Goal: Task Accomplishment & Management: Use online tool/utility

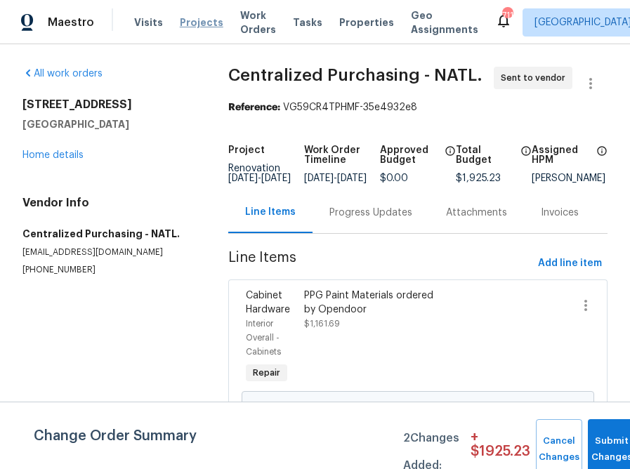
click at [181, 26] on span "Projects" at bounding box center [202, 22] width 44 height 14
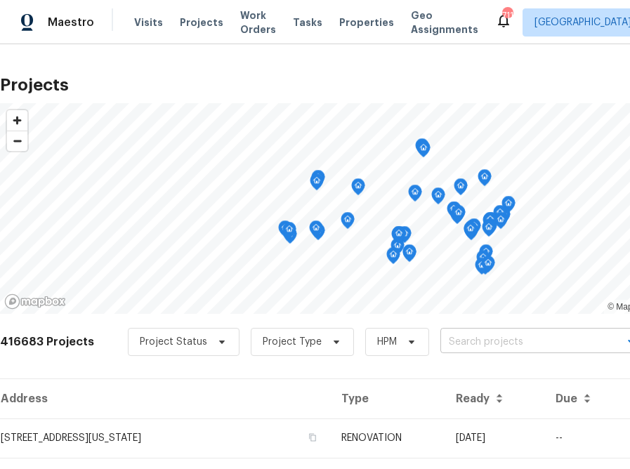
click at [469, 346] on input "text" at bounding box center [520, 343] width 161 height 22
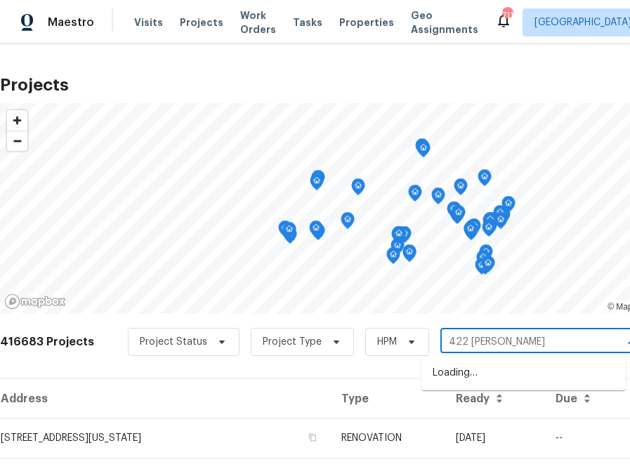
type input "422 [PERSON_NAME] ln"
click at [462, 374] on li "[STREET_ADDRESS][PERSON_NAME]" at bounding box center [523, 373] width 204 height 23
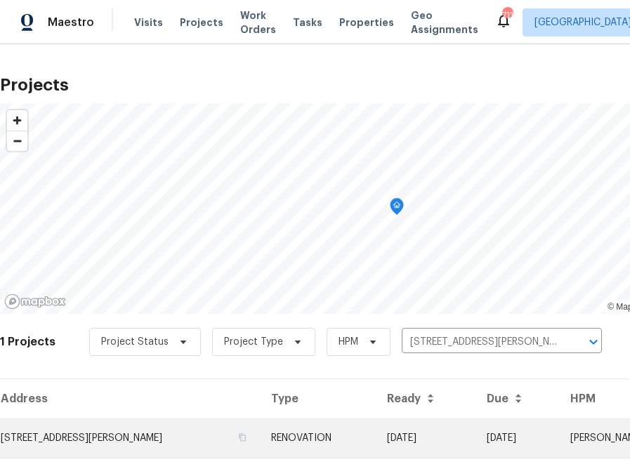
click at [164, 438] on td "[STREET_ADDRESS][PERSON_NAME]" at bounding box center [130, 438] width 260 height 39
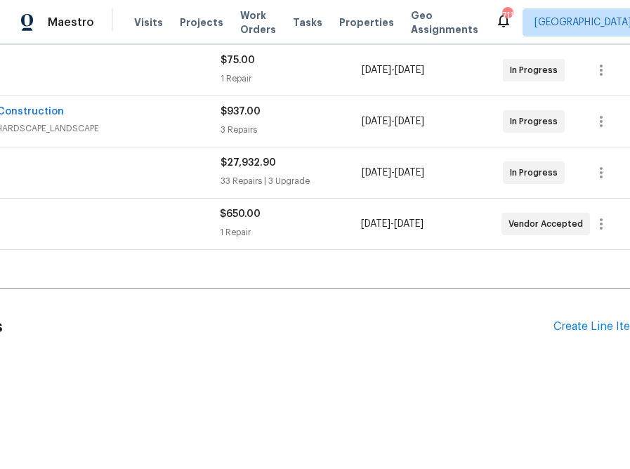
scroll to position [383, 164]
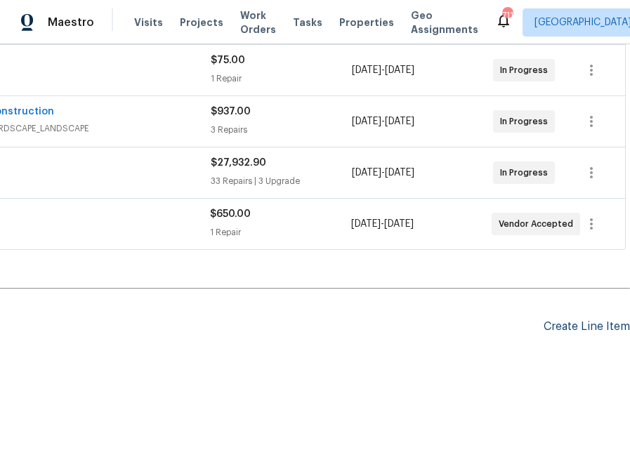
click at [586, 323] on div "Create Line Item" at bounding box center [587, 326] width 86 height 13
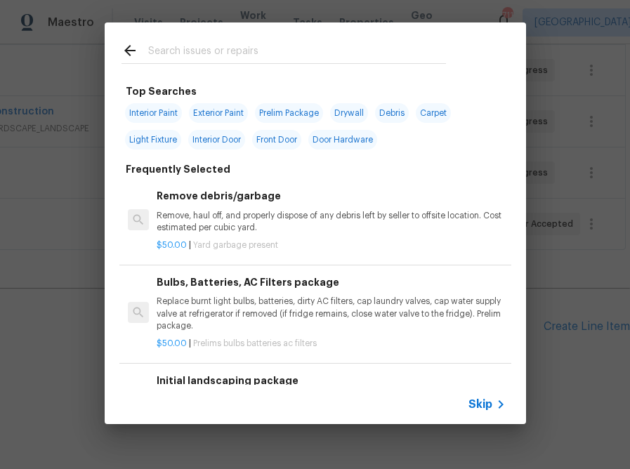
click at [487, 412] on div "Skip" at bounding box center [489, 404] width 41 height 17
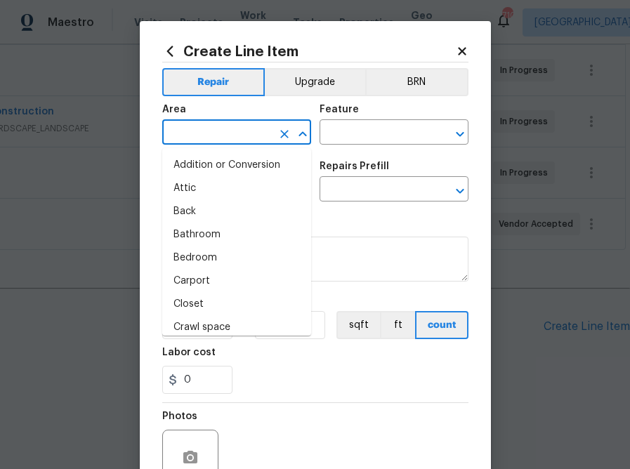
click at [246, 134] on input "text" at bounding box center [217, 134] width 110 height 22
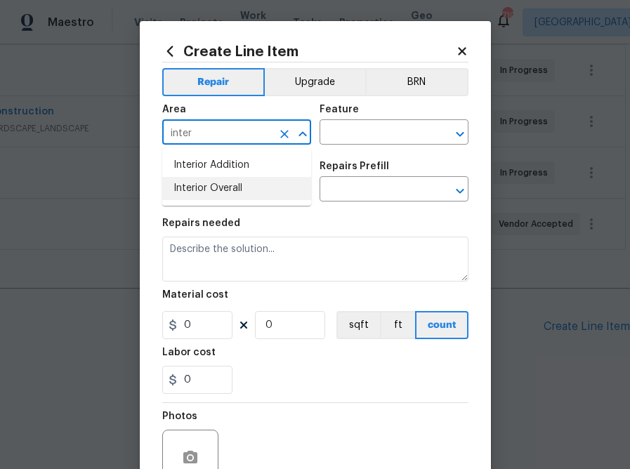
click at [178, 204] on ul "Interior Addition Interior Overall" at bounding box center [236, 177] width 149 height 58
click at [183, 196] on li "Interior Overall" at bounding box center [236, 188] width 149 height 23
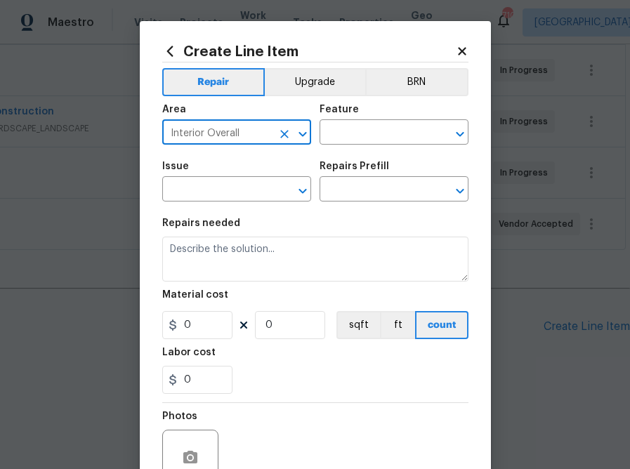
type input "Interior Overall"
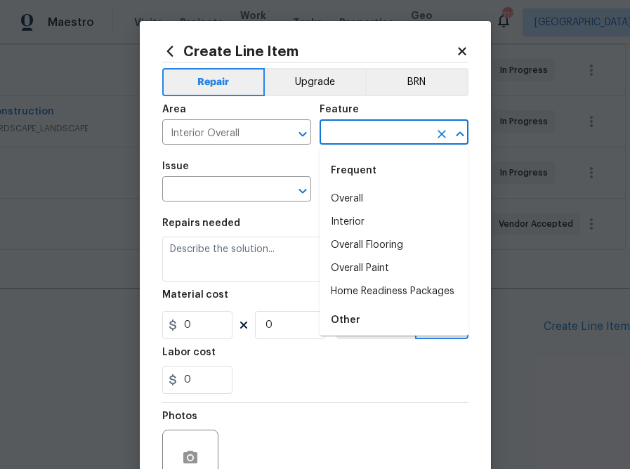
type input "a"
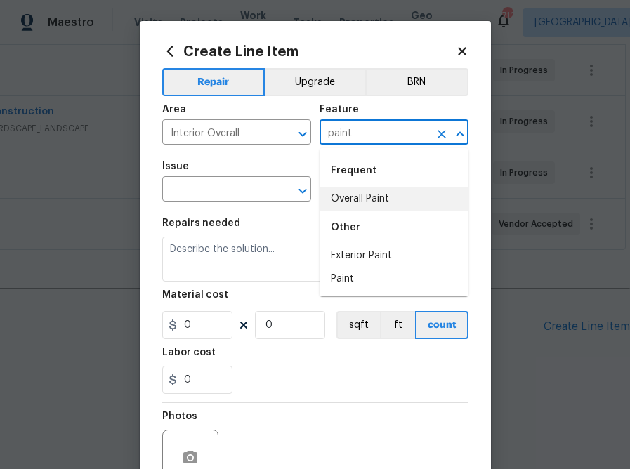
click at [381, 208] on li "Overall Paint" at bounding box center [394, 199] width 149 height 23
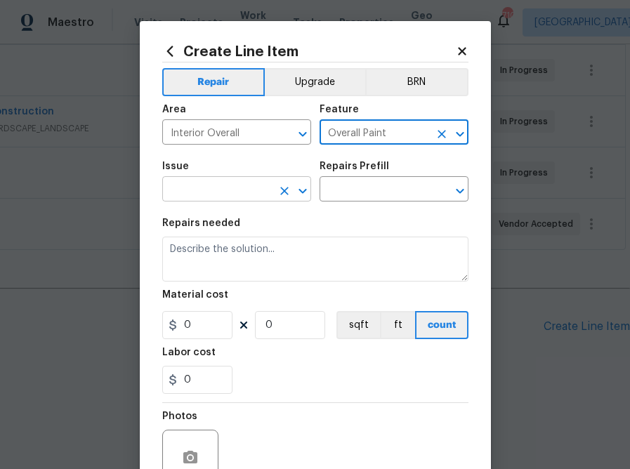
type input "Overall Paint"
click at [247, 192] on input "text" at bounding box center [217, 191] width 110 height 22
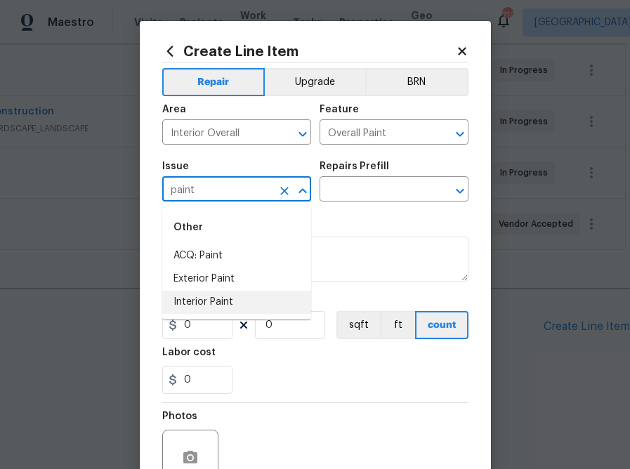
click at [182, 306] on li "Interior Paint" at bounding box center [236, 302] width 149 height 23
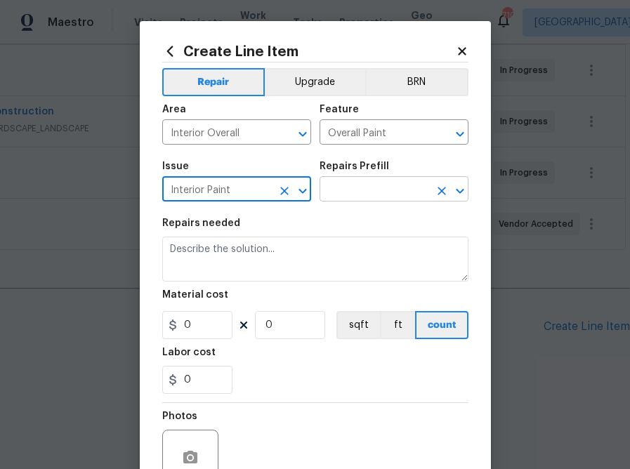
type input "Interior Paint"
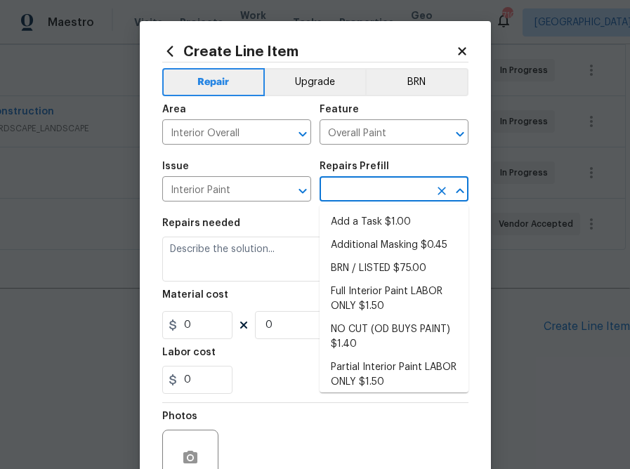
click at [351, 195] on input "text" at bounding box center [375, 191] width 110 height 22
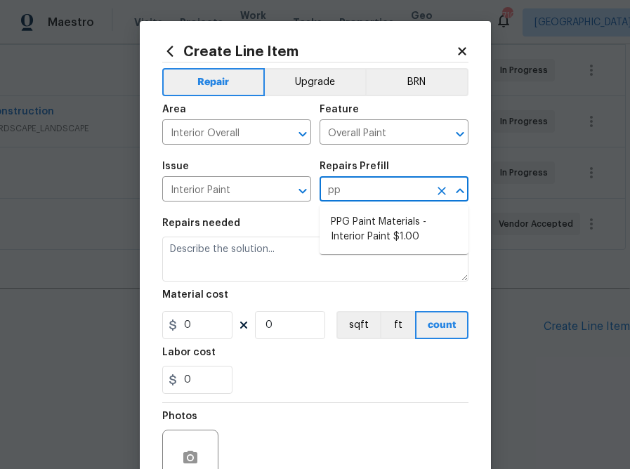
type input "ppg"
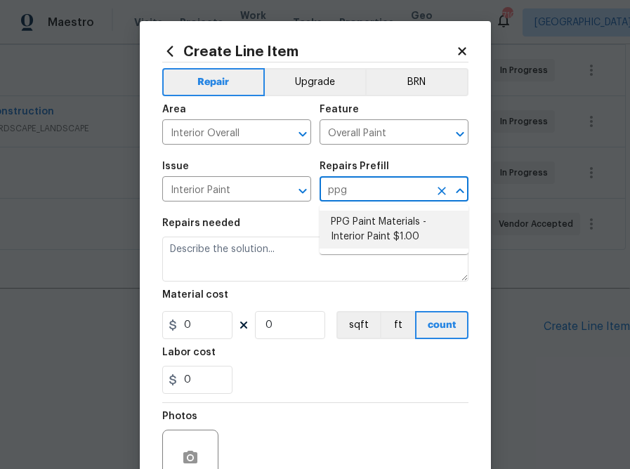
click at [353, 228] on li "PPG Paint Materials - Interior Paint $1.00" at bounding box center [394, 230] width 149 height 38
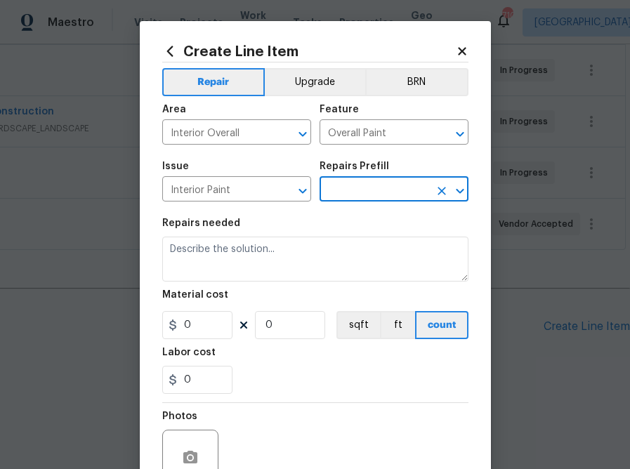
type input "PPG Paint Materials - Interior Paint $1.00"
type textarea "PPG Paint Materials ordered by Opendoor"
type input "1"
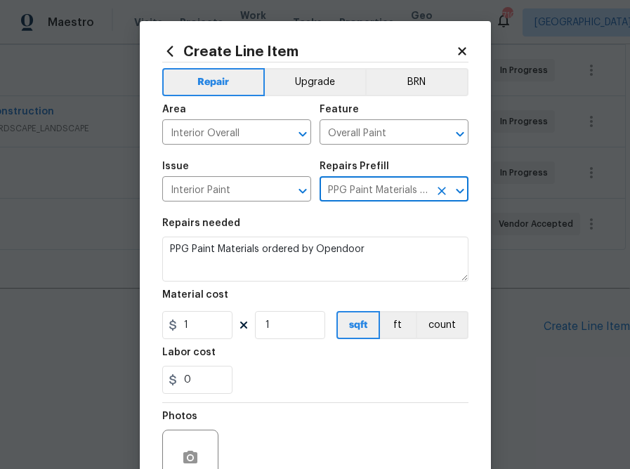
type input "PPG Paint Materials - Interior Paint $1.00"
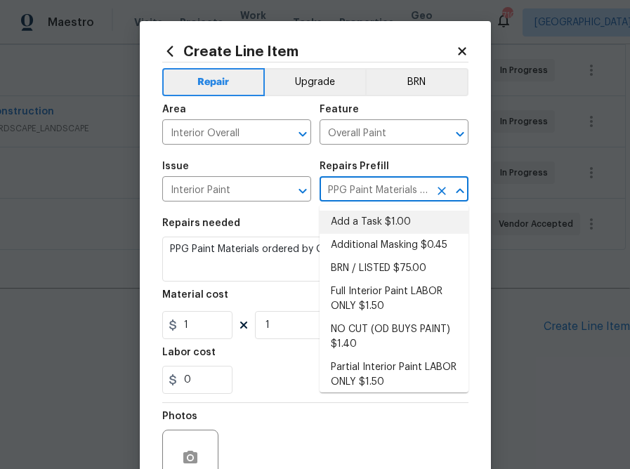
click at [193, 311] on figure "Material cost 1 1 sqft ft count" at bounding box center [315, 314] width 306 height 49
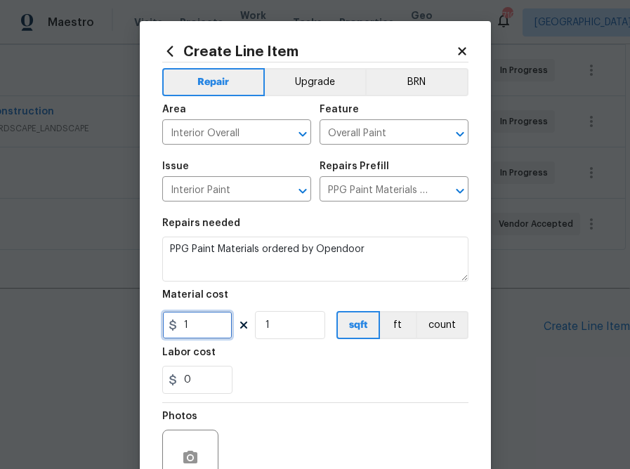
click at [193, 319] on input "1" at bounding box center [197, 325] width 70 height 28
paste input "570.76"
type input "570.76"
click at [256, 369] on div "0" at bounding box center [315, 380] width 306 height 28
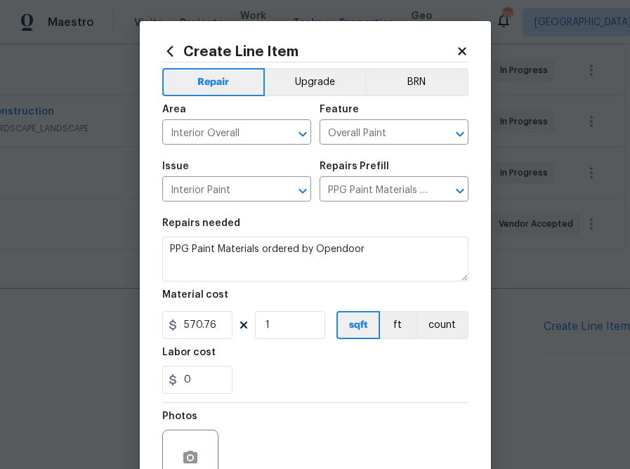
scroll to position [120, 0]
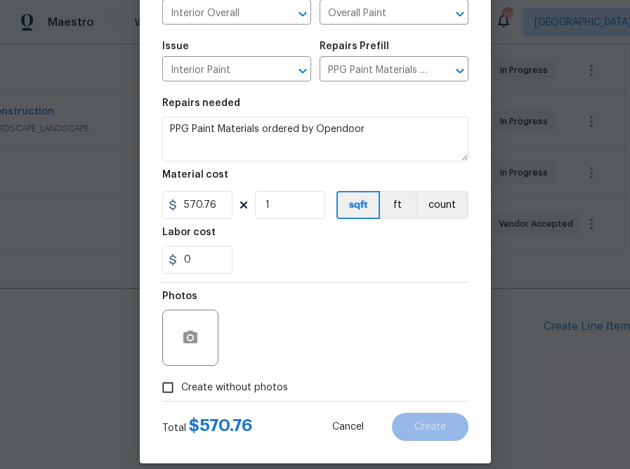
click at [236, 396] on span "Create without photos" at bounding box center [234, 388] width 107 height 15
click at [181, 396] on input "Create without photos" at bounding box center [168, 387] width 27 height 27
checkbox input "true"
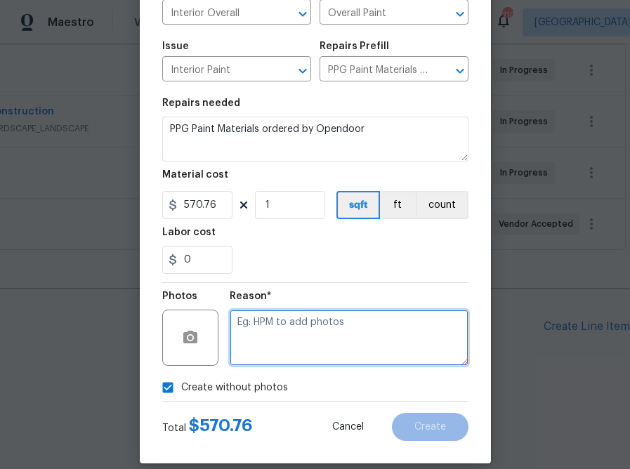
click at [294, 336] on textarea at bounding box center [349, 338] width 239 height 56
type textarea "."
type textarea "n.a"
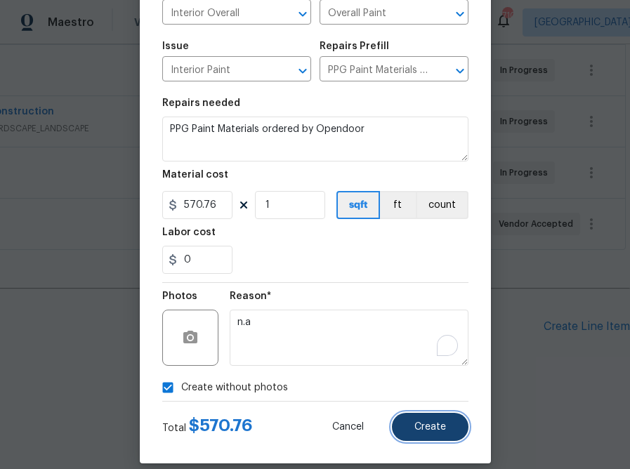
click at [430, 422] on span "Create" at bounding box center [430, 427] width 32 height 11
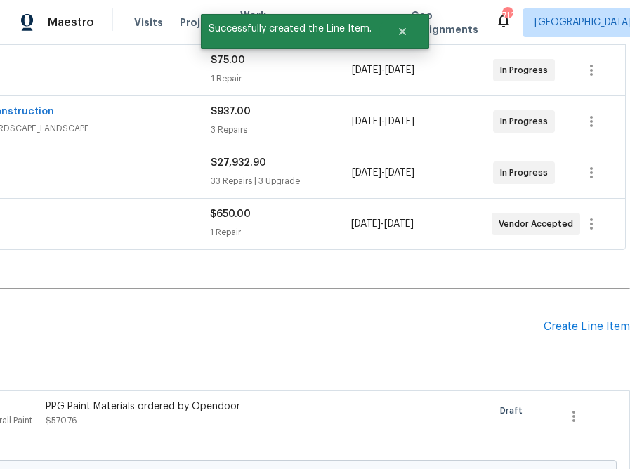
scroll to position [386, 0]
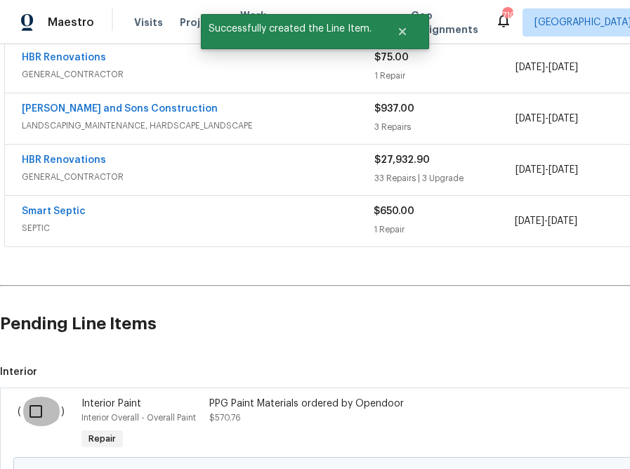
click at [34, 408] on input "checkbox" at bounding box center [41, 412] width 40 height 30
checkbox input "true"
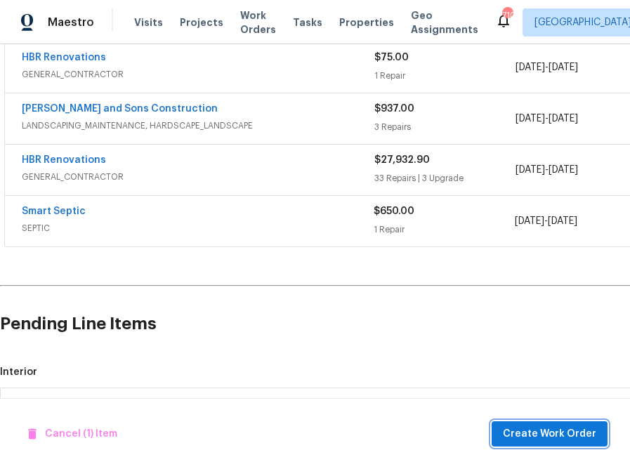
click at [542, 432] on span "Create Work Order" at bounding box center [549, 435] width 93 height 18
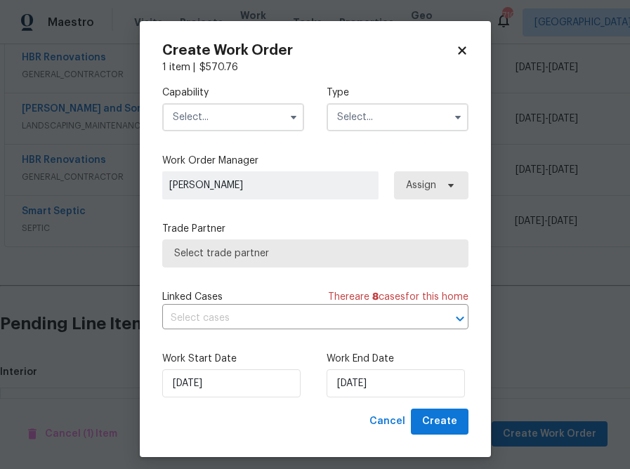
click at [252, 115] on input "text" at bounding box center [233, 117] width 142 height 28
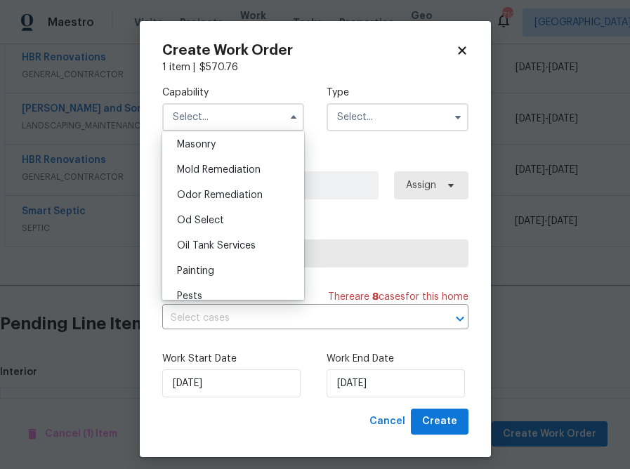
scroll to position [1135, 0]
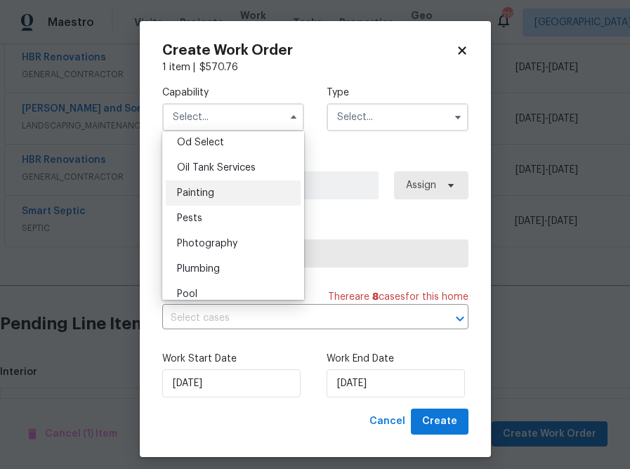
click at [232, 197] on div "Painting" at bounding box center [233, 193] width 135 height 25
type input "Painting"
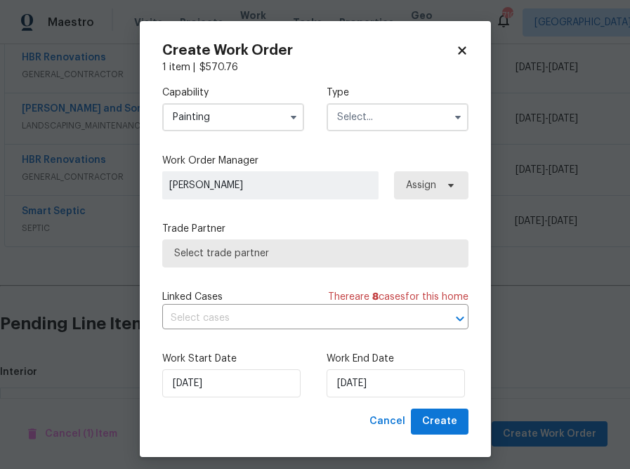
click at [413, 130] on input "text" at bounding box center [398, 117] width 142 height 28
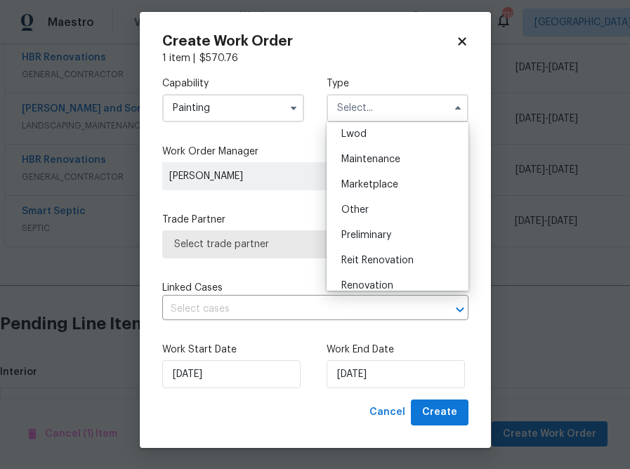
scroll to position [208, 0]
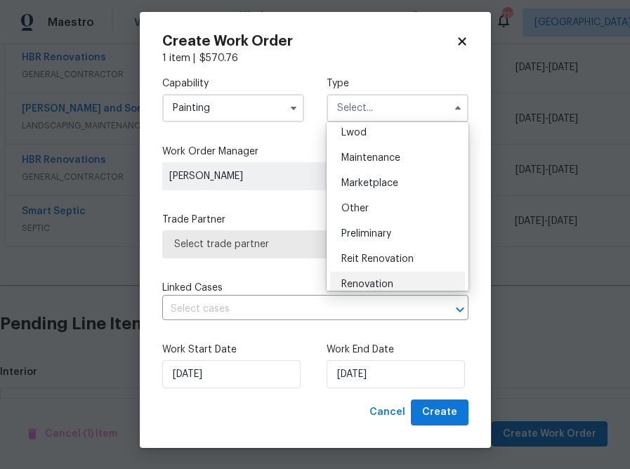
click at [381, 275] on div "Renovation" at bounding box center [397, 284] width 135 height 25
type input "Renovation"
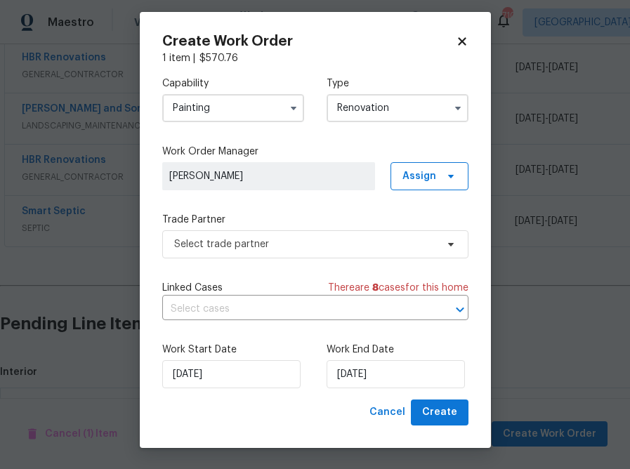
click at [444, 157] on label "Work Order Manager" at bounding box center [315, 152] width 306 height 14
click at [441, 190] on span "Assign" at bounding box center [430, 176] width 78 height 28
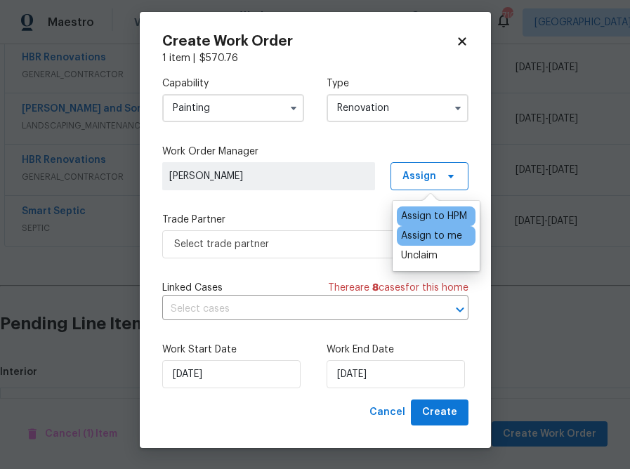
click at [419, 232] on div "Assign to me" at bounding box center [431, 236] width 61 height 14
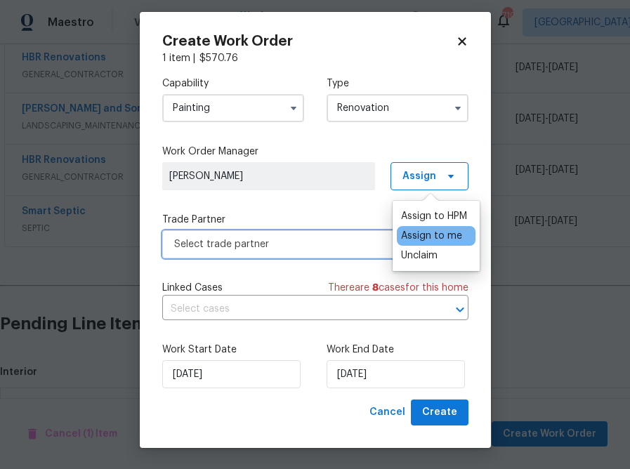
click at [353, 236] on span "Select trade partner" at bounding box center [315, 244] width 306 height 28
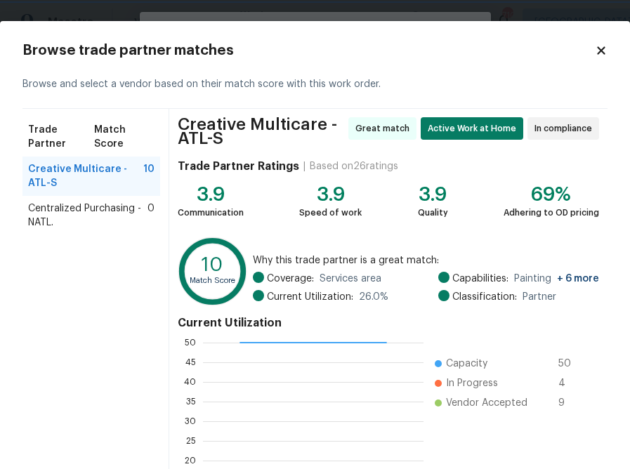
scroll to position [1, 1]
click at [115, 207] on span "Centralized Purchasing - NATL." at bounding box center [87, 216] width 119 height 28
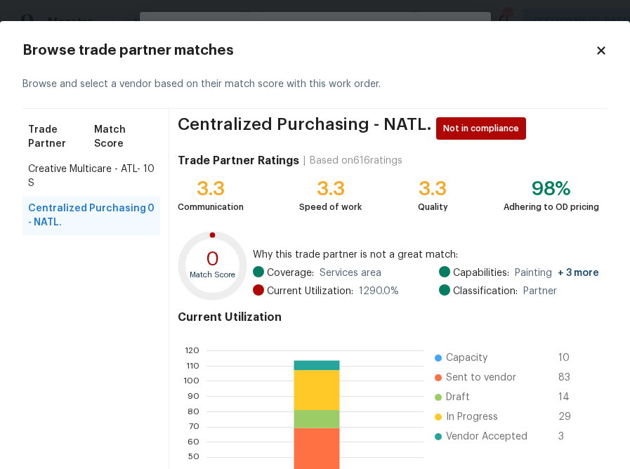
scroll to position [148, 0]
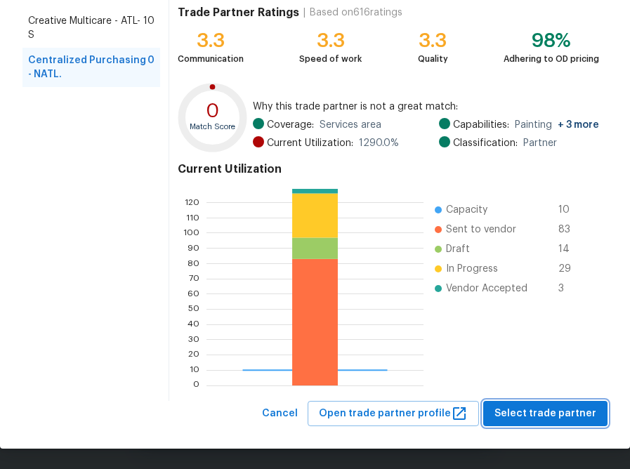
click at [514, 407] on span "Select trade partner" at bounding box center [546, 414] width 102 height 18
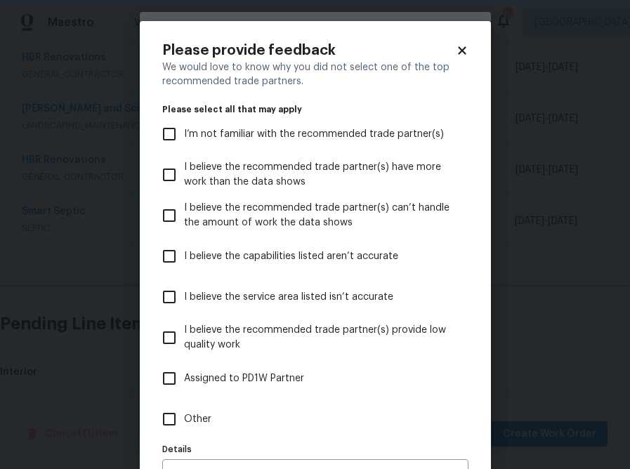
scroll to position [87, 0]
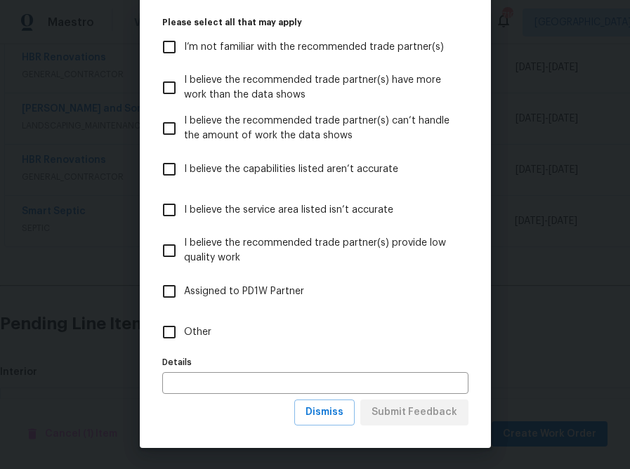
click at [184, 338] on span "Other" at bounding box center [197, 332] width 27 height 15
click at [184, 338] on input "Other" at bounding box center [170, 333] width 30 height 30
checkbox input "true"
click at [424, 426] on div "Please provide feedback We would love to know why you did not select one of the…" at bounding box center [315, 191] width 351 height 514
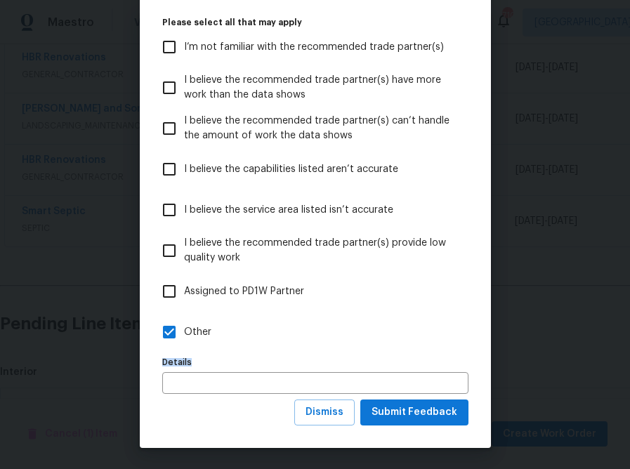
click at [424, 426] on div "Please provide feedback We would love to know why you did not select one of the…" at bounding box center [315, 191] width 351 height 514
click at [417, 413] on span "Submit Feedback" at bounding box center [415, 413] width 86 height 18
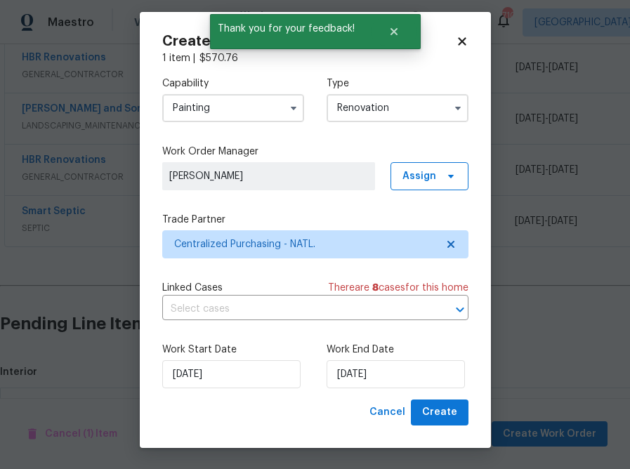
scroll to position [0, 0]
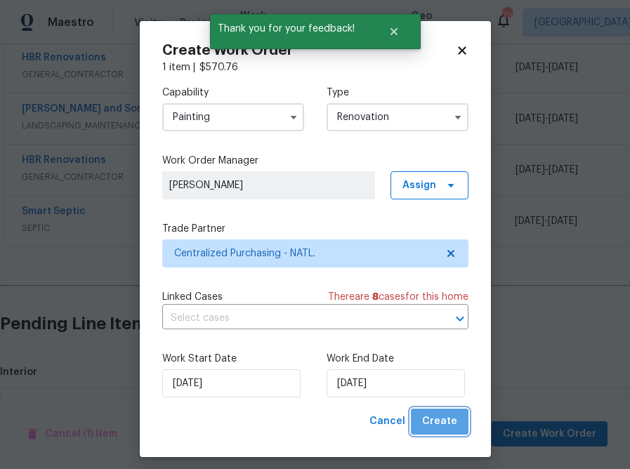
click at [456, 422] on span "Create" at bounding box center [439, 422] width 35 height 18
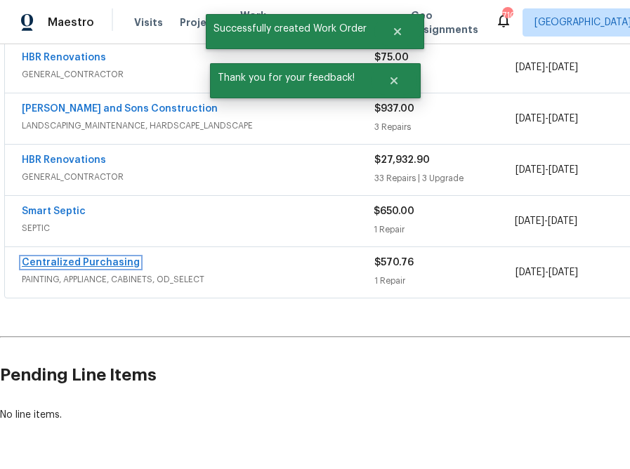
click at [88, 259] on link "Centralized Purchasing" at bounding box center [81, 263] width 118 height 10
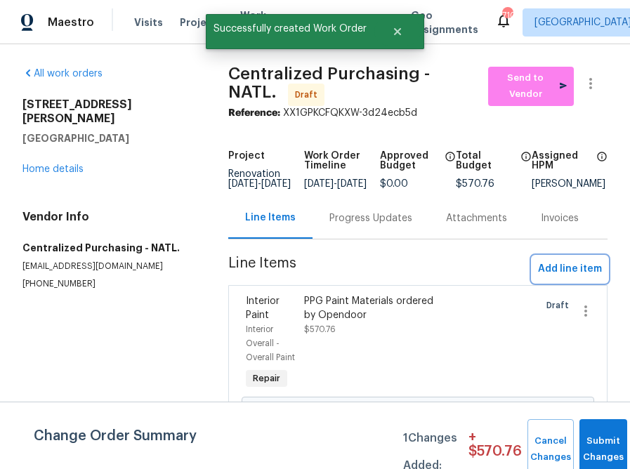
click at [571, 276] on span "Add line item" at bounding box center [570, 270] width 64 height 18
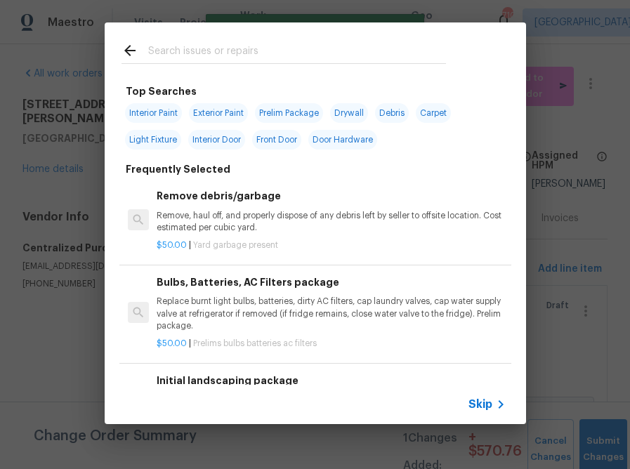
click at [485, 410] on span "Skip" at bounding box center [481, 405] width 24 height 14
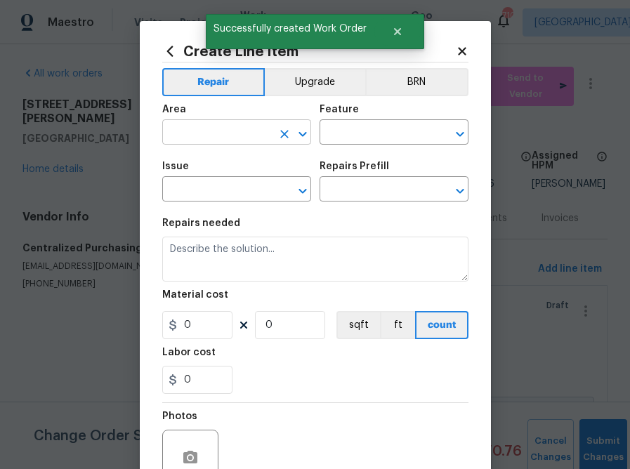
click at [232, 138] on input "text" at bounding box center [217, 134] width 110 height 22
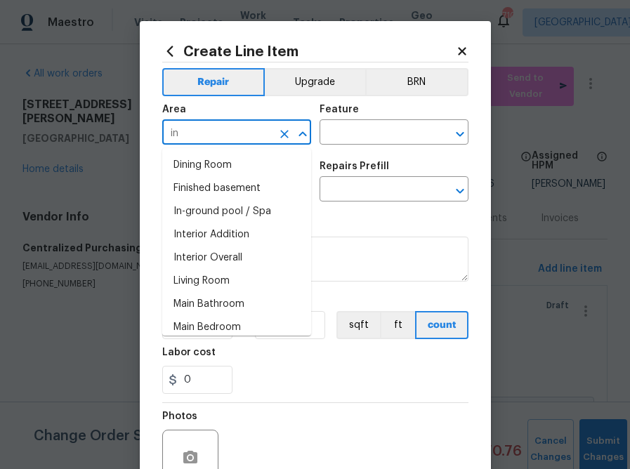
type input "i"
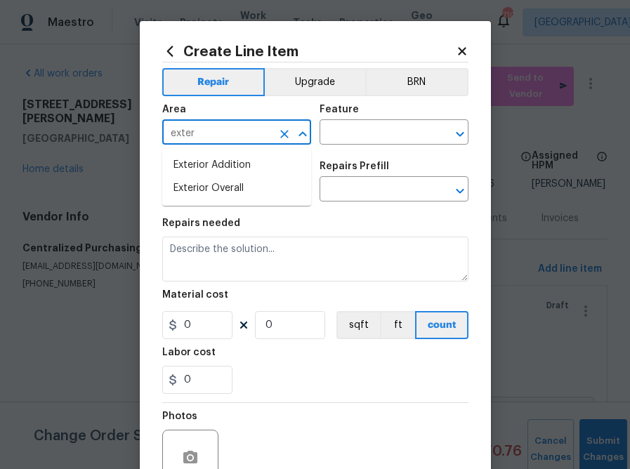
click at [223, 201] on ul "Exterior Addition Exterior Overall" at bounding box center [236, 177] width 149 height 58
click at [223, 190] on li "Exterior Overall" at bounding box center [236, 188] width 149 height 23
type input "Exterior Overall"
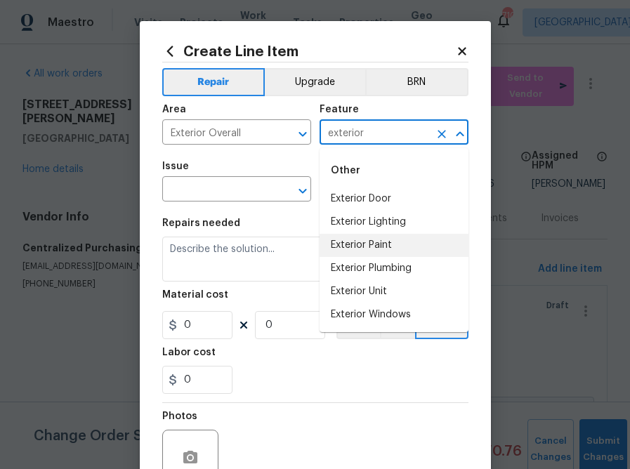
click at [358, 239] on li "Exterior Paint" at bounding box center [394, 245] width 149 height 23
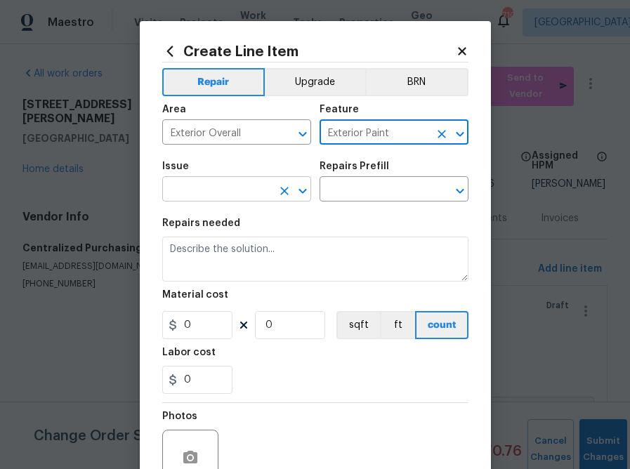
type input "Exterior Paint"
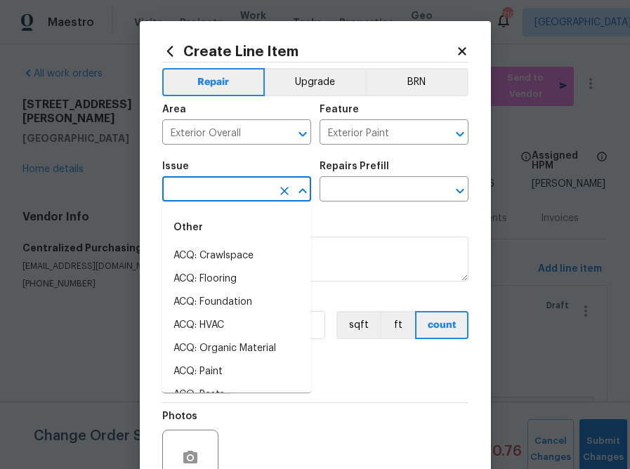
click at [236, 190] on input "text" at bounding box center [217, 191] width 110 height 22
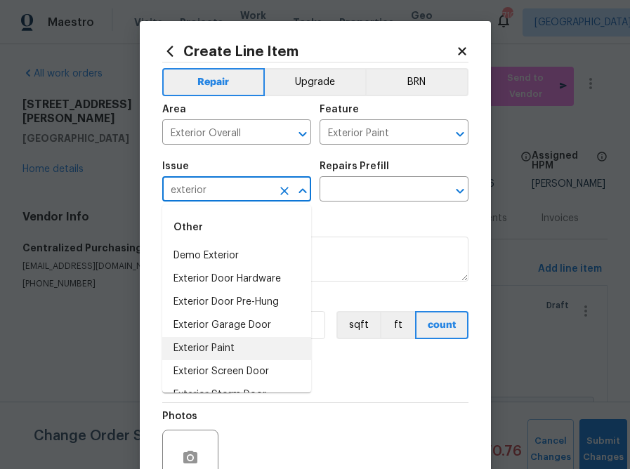
click at [226, 347] on li "Exterior Paint" at bounding box center [236, 348] width 149 height 23
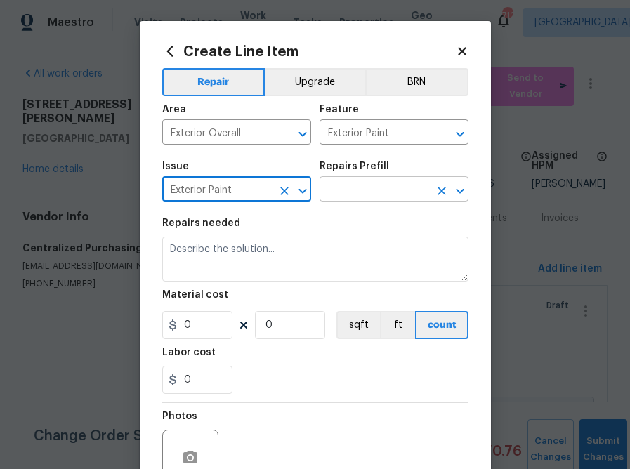
type input "Exterior Paint"
click at [388, 185] on input "text" at bounding box center [375, 191] width 110 height 22
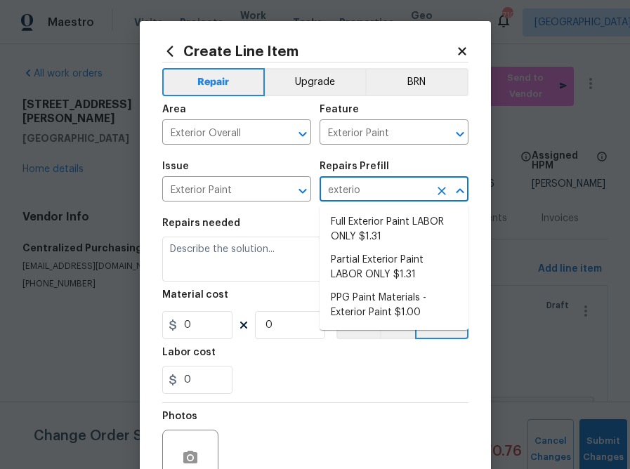
type input "exterior"
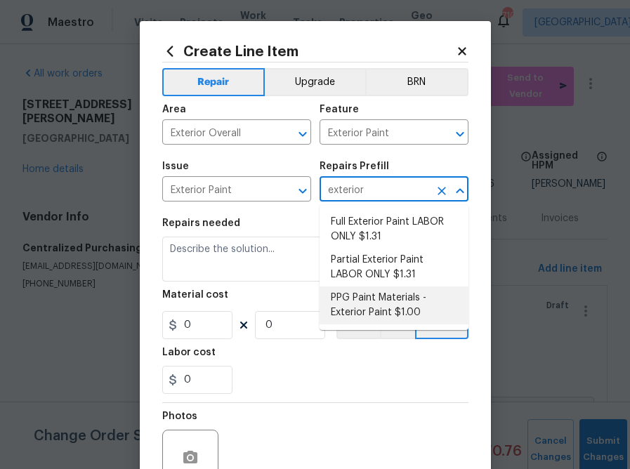
click at [432, 306] on li "PPG Paint Materials - Exterior Paint $1.00" at bounding box center [394, 306] width 149 height 38
type input "Overall Paint"
type input "PPG Paint Materials - Exterior Paint $1.00"
type textarea "PPG Paint Materials ordered by Opendoor"
type input "1"
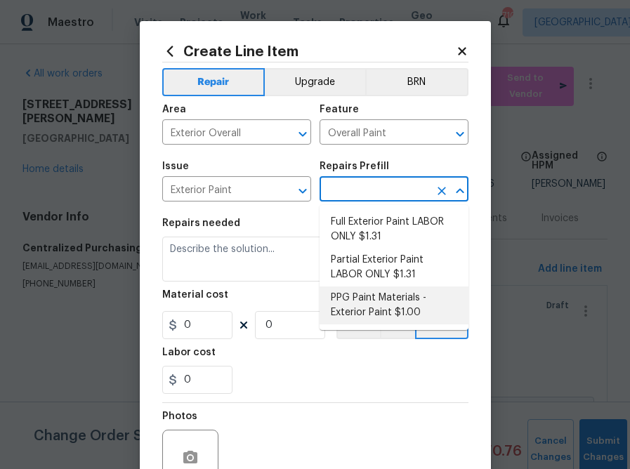
type input "1"
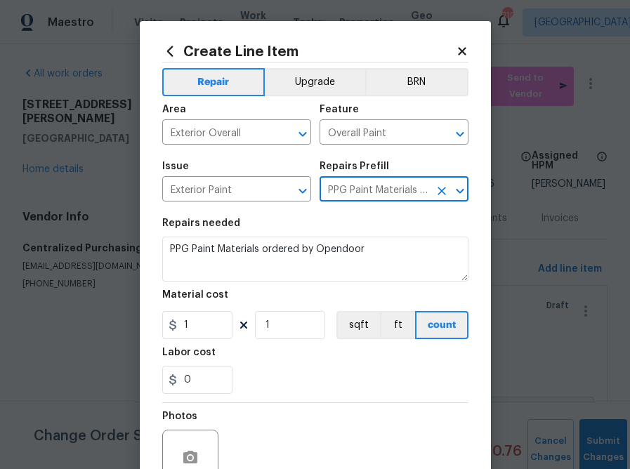
type input "PPG Paint Materials - Exterior Paint $1.00"
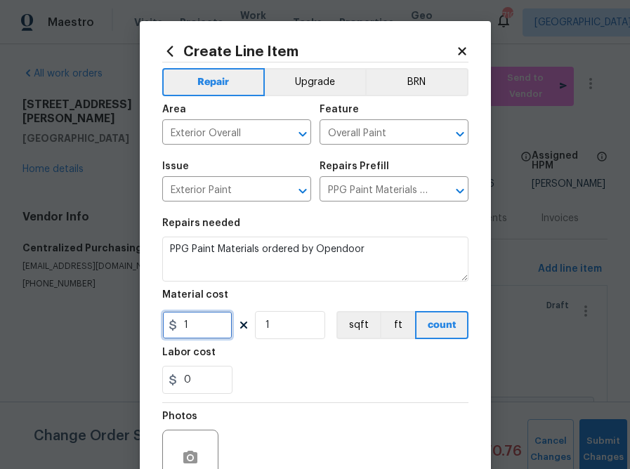
click at [190, 330] on input "1" at bounding box center [197, 325] width 70 height 28
paste input "658.8"
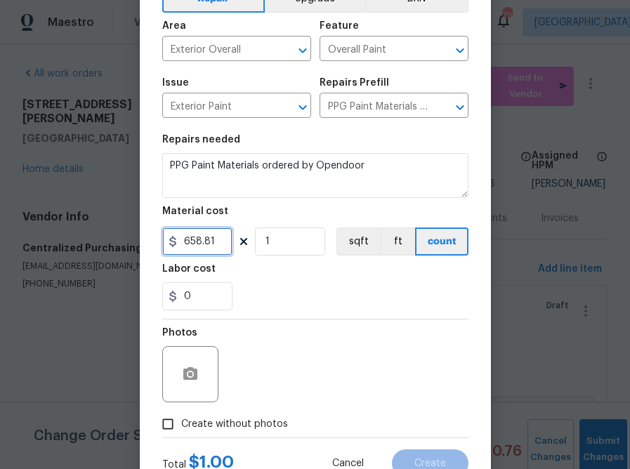
scroll to position [136, 0]
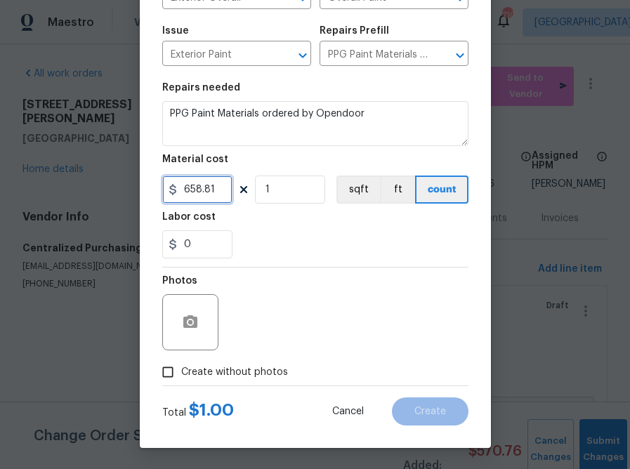
type input "658.81"
click at [276, 372] on span "Create without photos" at bounding box center [234, 372] width 107 height 15
click at [181, 372] on input "Create without photos" at bounding box center [168, 372] width 27 height 27
checkbox input "true"
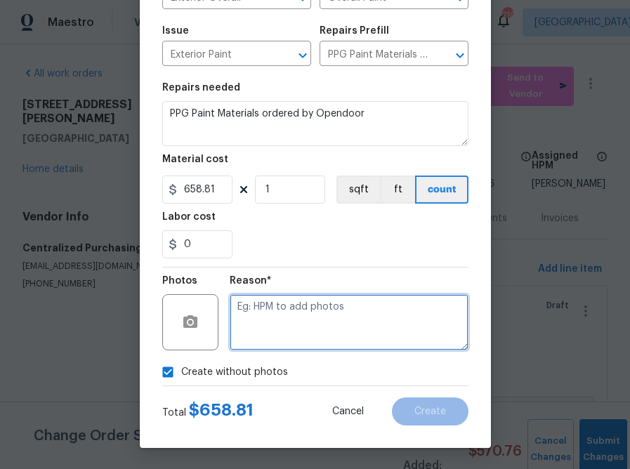
click at [355, 304] on textarea at bounding box center [349, 322] width 239 height 56
type textarea "n.a"
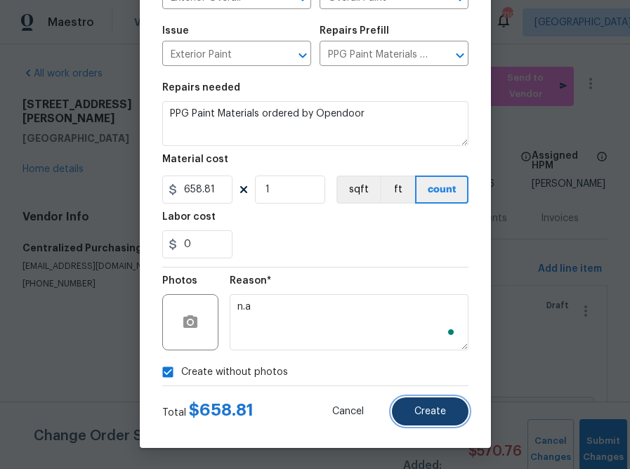
click at [454, 416] on button "Create" at bounding box center [430, 412] width 77 height 28
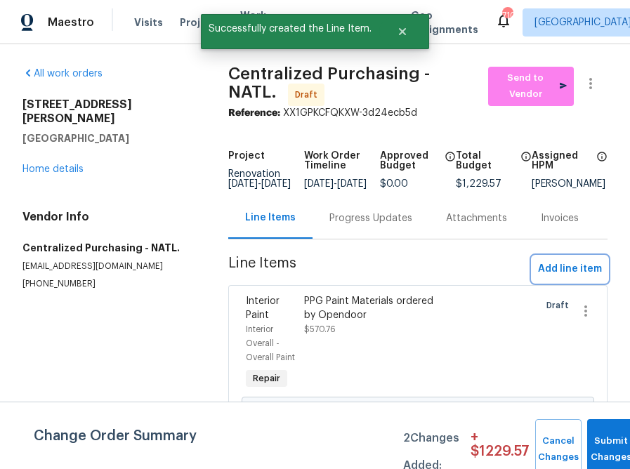
click at [582, 270] on span "Add line item" at bounding box center [570, 270] width 64 height 18
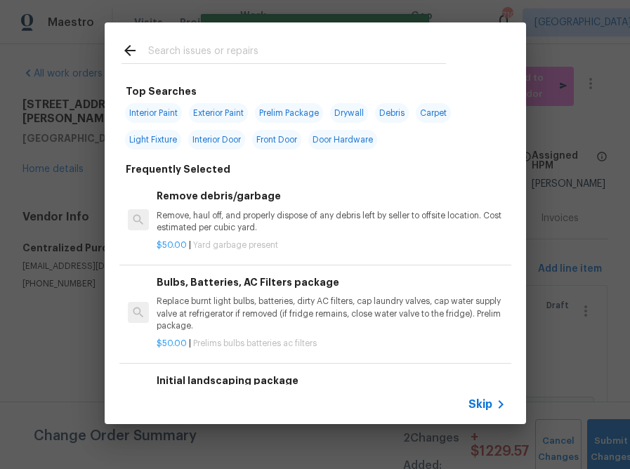
click at [500, 384] on h6 "Initial landscaping package" at bounding box center [331, 380] width 348 height 15
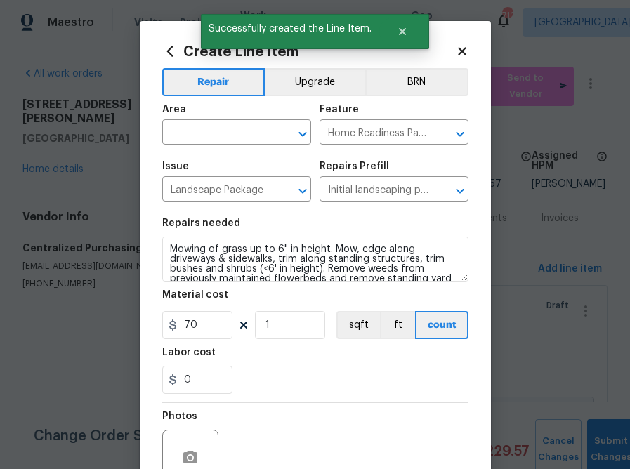
click at [494, 394] on div "Create Line Item Repair Upgrade BRN Area ​ Feature Home Readiness Packages ​ Is…" at bounding box center [315, 234] width 630 height 469
click at [464, 48] on icon at bounding box center [462, 51] width 8 height 8
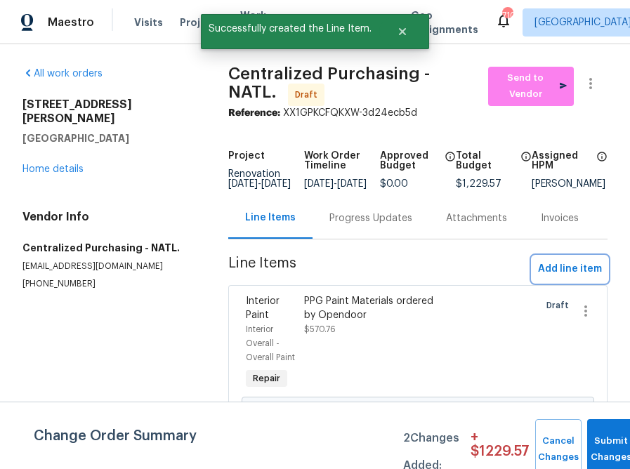
click at [572, 278] on span "Add line item" at bounding box center [570, 270] width 64 height 18
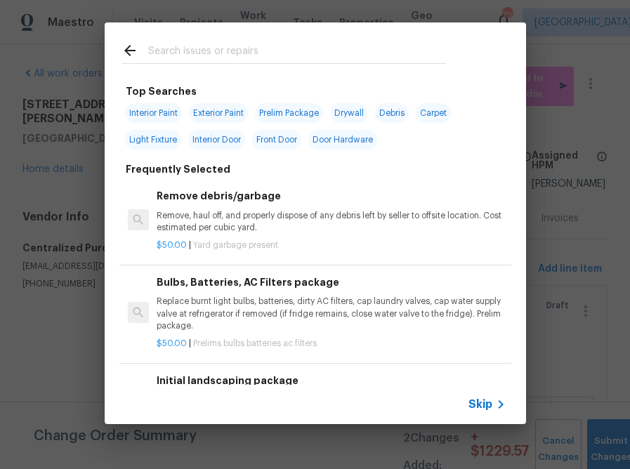
click at [492, 400] on icon at bounding box center [500, 404] width 17 height 17
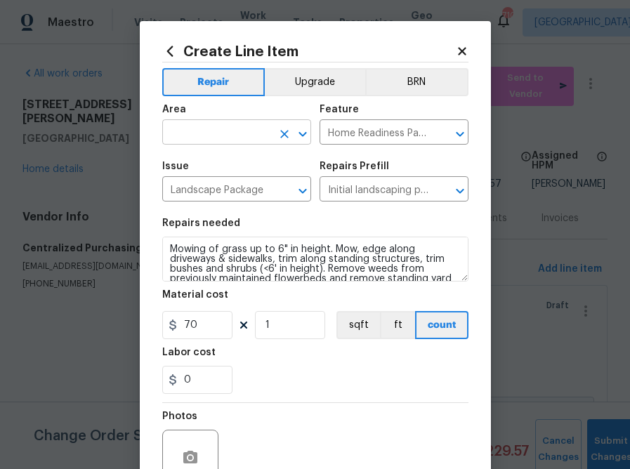
click at [221, 137] on input "text" at bounding box center [217, 134] width 110 height 22
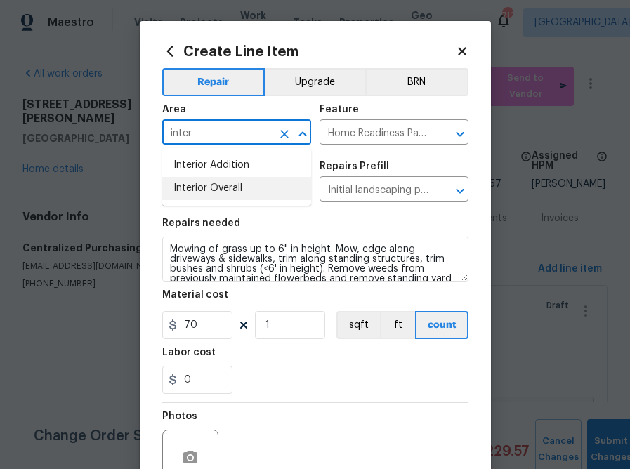
click at [192, 190] on li "Interior Overall" at bounding box center [236, 188] width 149 height 23
type input "Interior Overall"
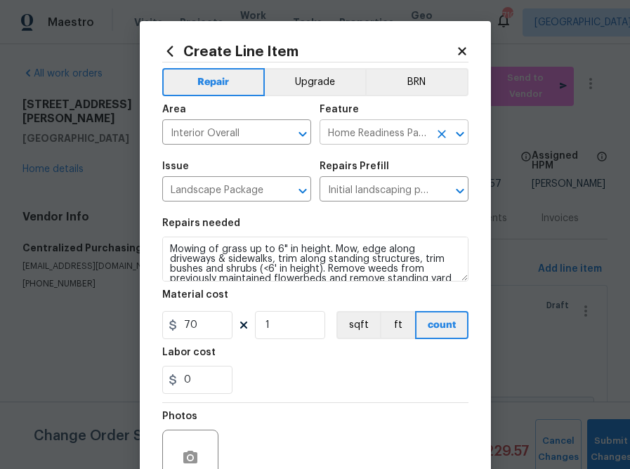
click at [379, 131] on input "Home Readiness Packages" at bounding box center [375, 134] width 110 height 22
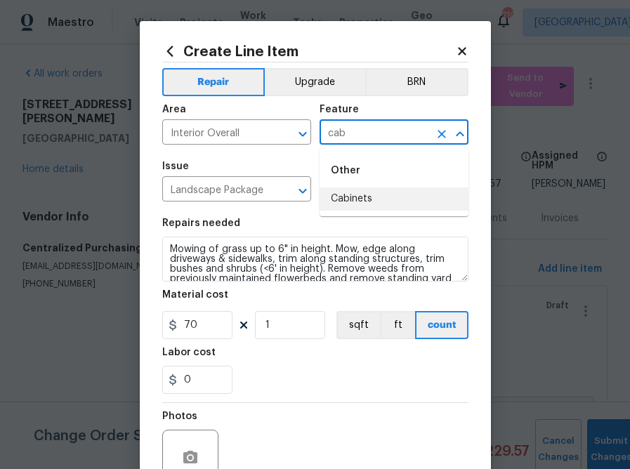
click at [374, 204] on li "Cabinets" at bounding box center [394, 199] width 149 height 23
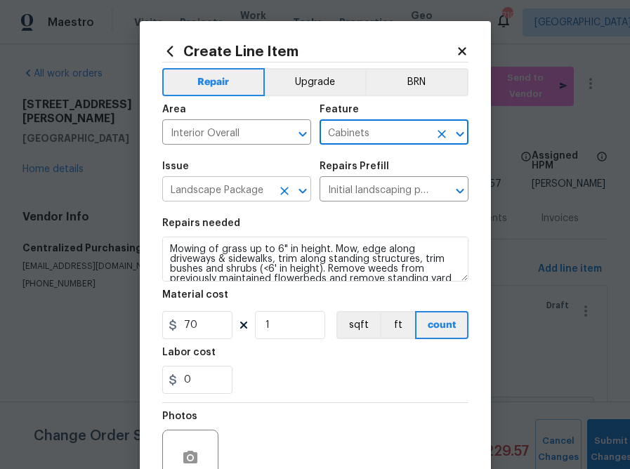
type input "Cabinets"
click at [255, 190] on input "Landscape Package" at bounding box center [217, 191] width 110 height 22
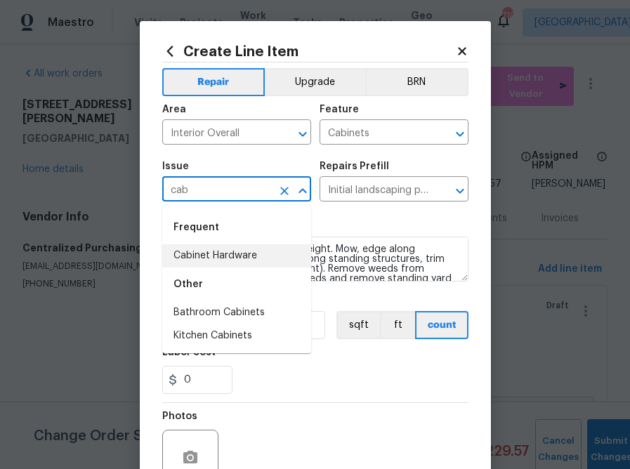
drag, startPoint x: 249, startPoint y: 254, endPoint x: 296, endPoint y: 236, distance: 50.5
click at [249, 254] on li "Cabinet Hardware" at bounding box center [236, 255] width 149 height 23
type input "Cabinet Hardware"
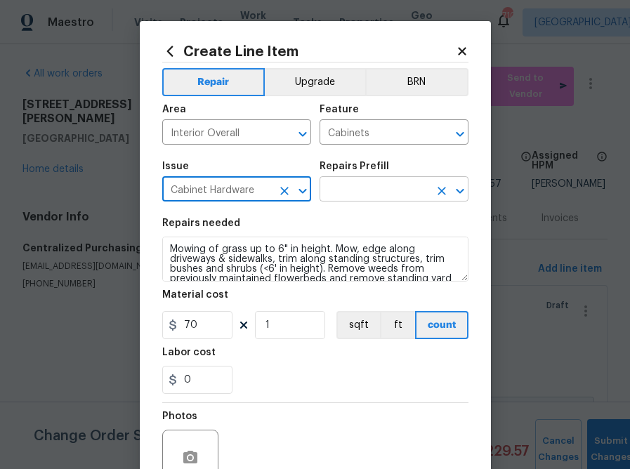
type input "Cabinet Hardware"
click at [355, 189] on input "text" at bounding box center [375, 191] width 110 height 22
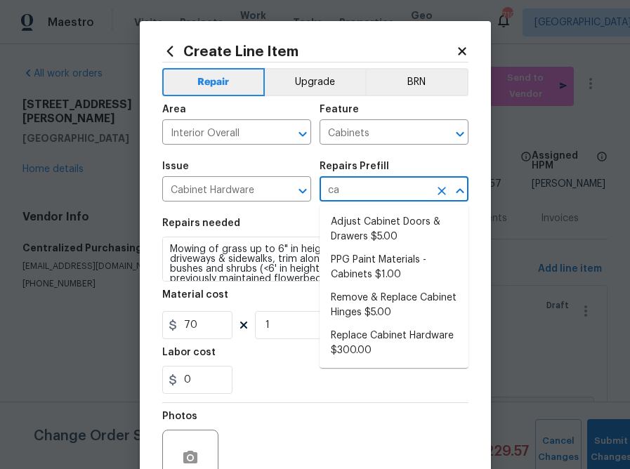
type input "cab"
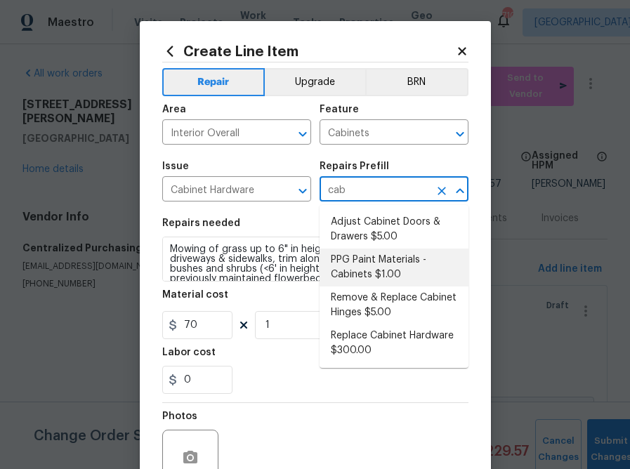
click at [412, 263] on li "PPG Paint Materials - Cabinets $1.00" at bounding box center [394, 268] width 149 height 38
type input "PPG Paint Materials - Cabinets $1.00"
type textarea "PPG Paint Materials ordered by Opendoor"
type input "1"
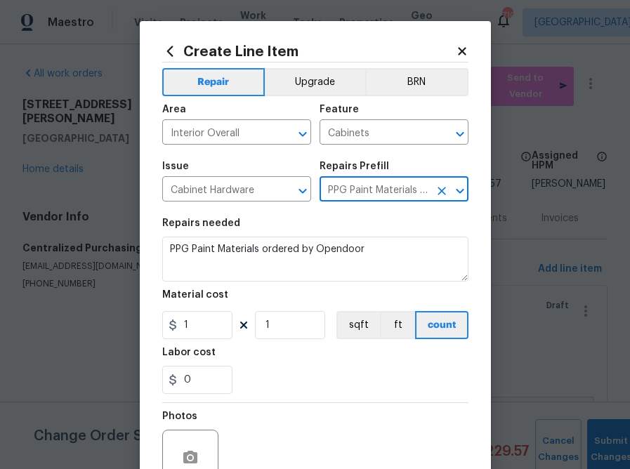
type input "PPG Paint Materials - Cabinets $1.00"
click at [203, 330] on input "1" at bounding box center [197, 325] width 70 height 28
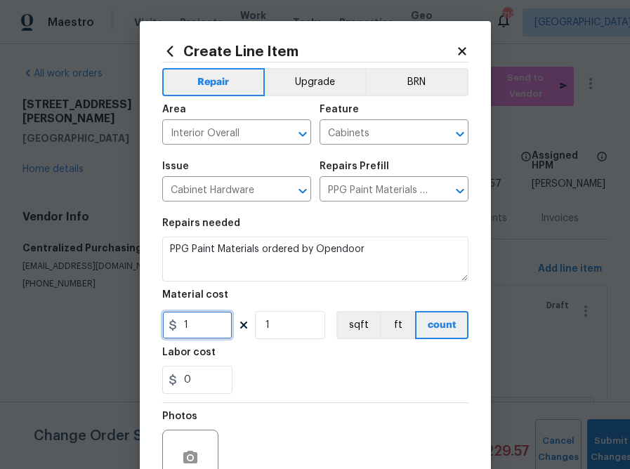
click at [203, 330] on input "1" at bounding box center [197, 325] width 70 height 28
paste input "658.8"
click at [272, 393] on div "0" at bounding box center [315, 380] width 306 height 28
click at [204, 322] on input "658.81" at bounding box center [197, 325] width 70 height 28
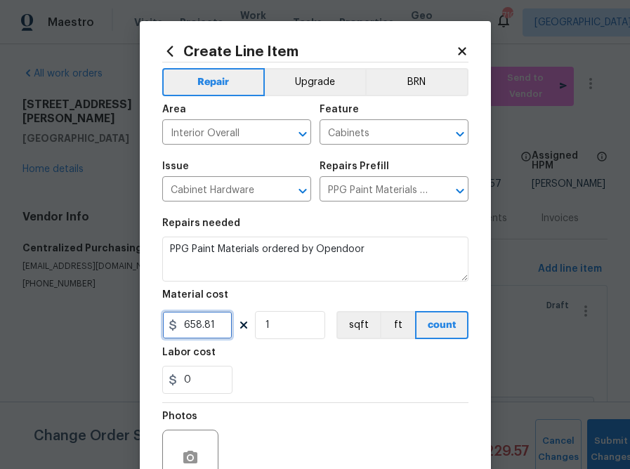
paste input "444.14"
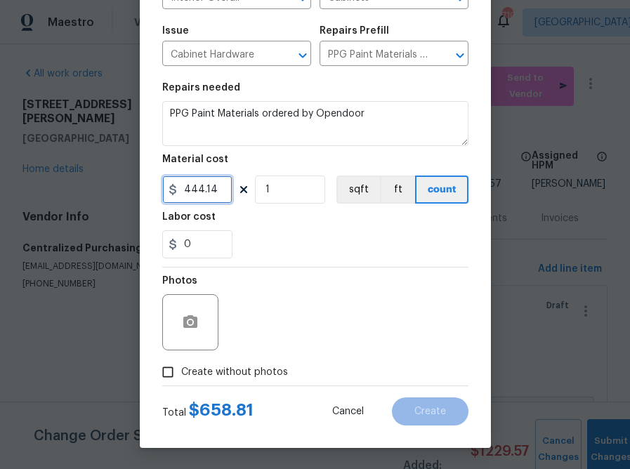
type input "444.14"
click at [223, 369] on span "Create without photos" at bounding box center [234, 372] width 107 height 15
click at [181, 369] on input "Create without photos" at bounding box center [168, 372] width 27 height 27
checkbox input "true"
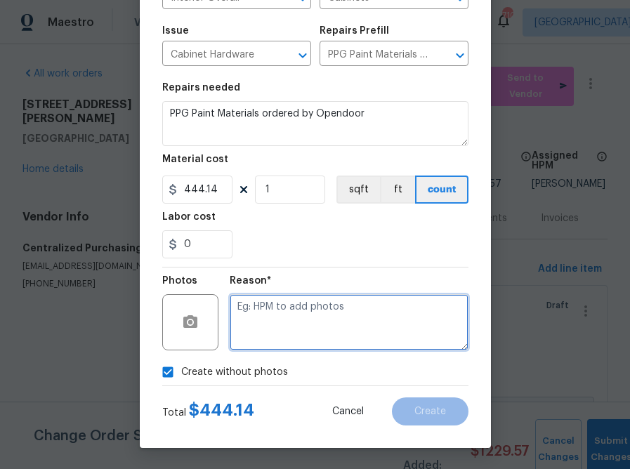
click at [292, 346] on textarea at bounding box center [349, 322] width 239 height 56
type textarea "n.a"
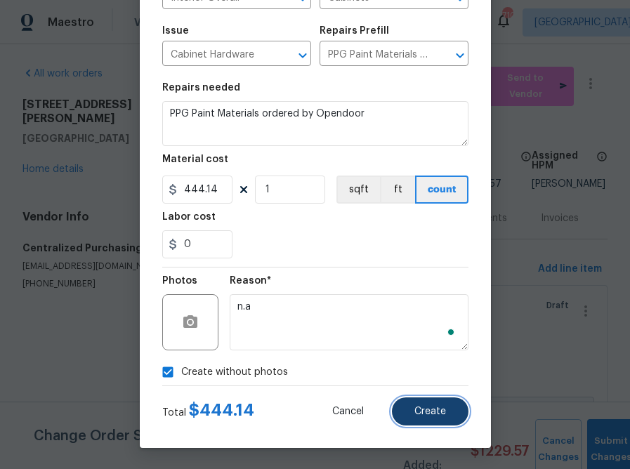
click at [438, 414] on span "Create" at bounding box center [430, 412] width 32 height 11
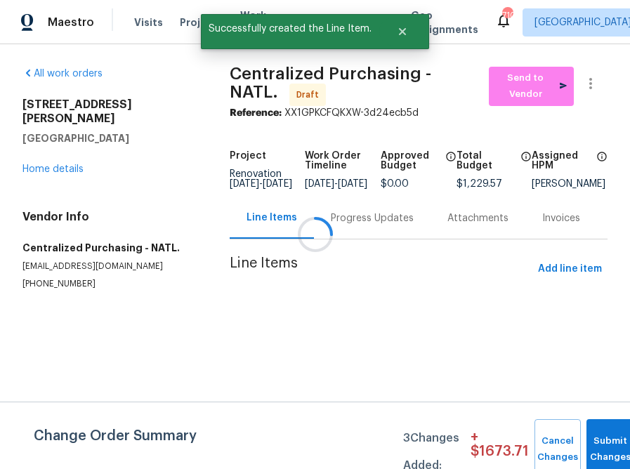
click at [525, 106] on div "Reference: XX1GPKCFQKXW-3d24ecb5d" at bounding box center [419, 113] width 378 height 14
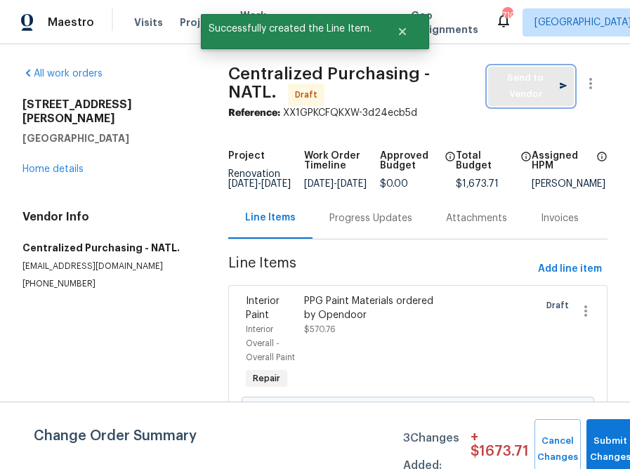
click at [523, 85] on span "Send to Vendor" at bounding box center [531, 86] width 72 height 32
